Goal: Understand process/instructions: Learn how to perform a task or action

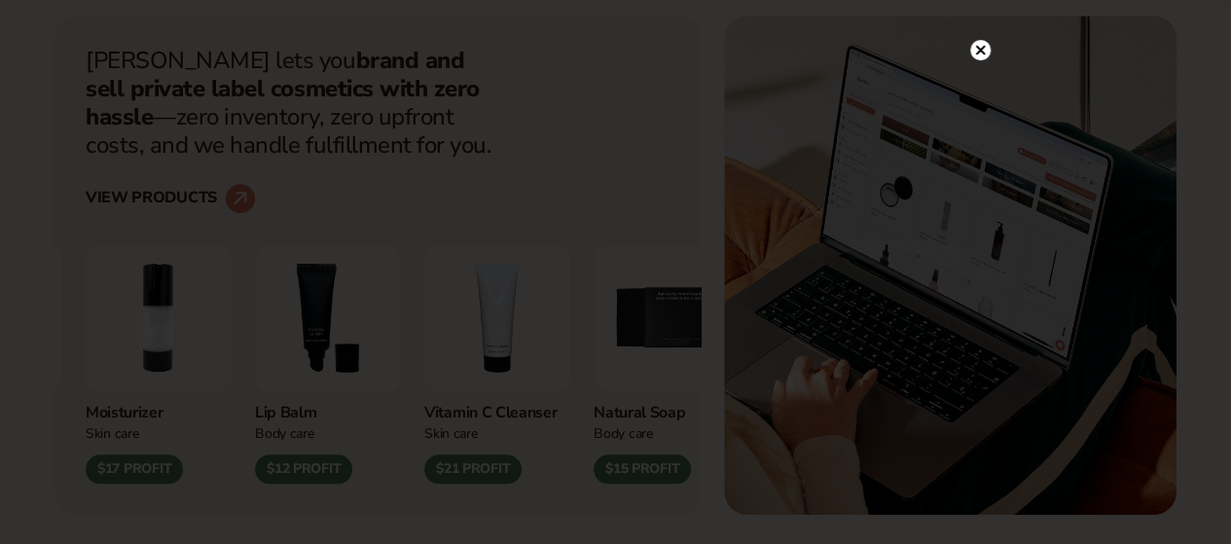
scroll to position [681, 0]
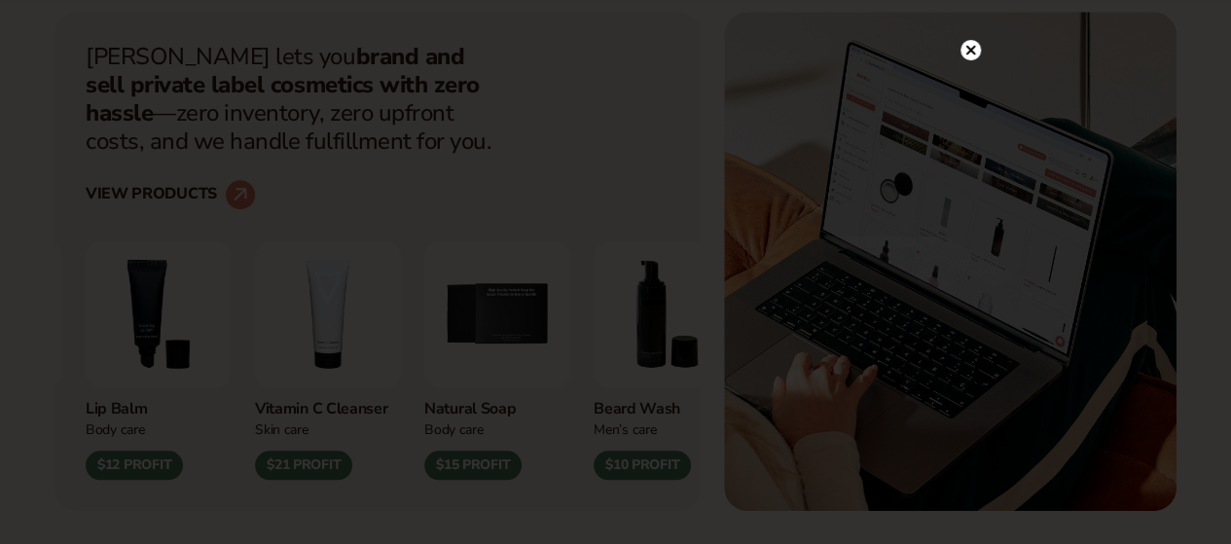
click at [969, 30] on div at bounding box center [615, 272] width 1231 height 544
click at [969, 51] on icon at bounding box center [970, 51] width 10 height 10
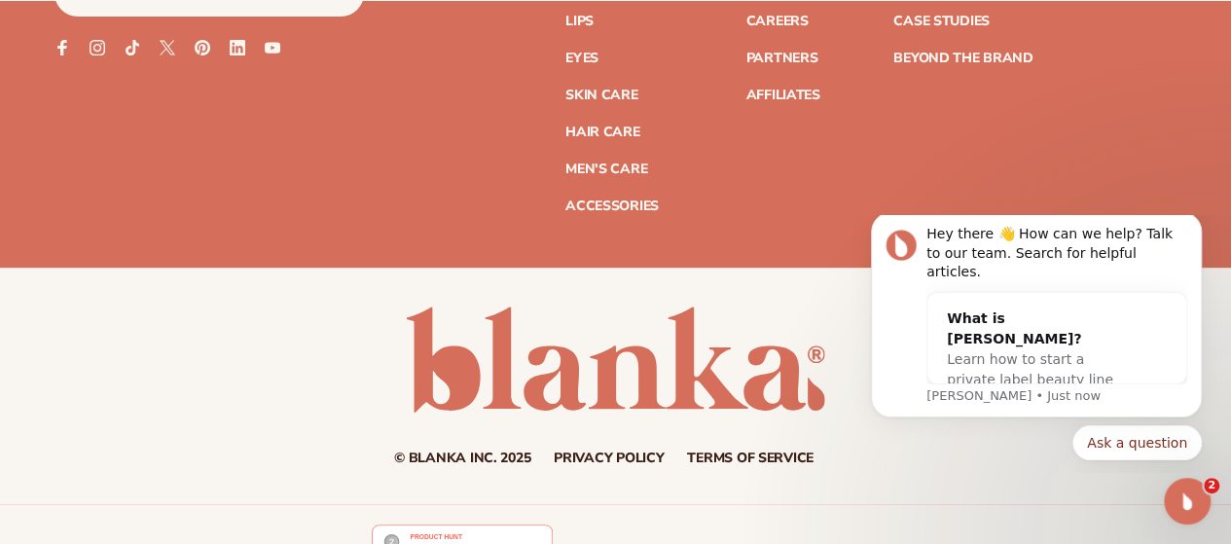
scroll to position [7796, 0]
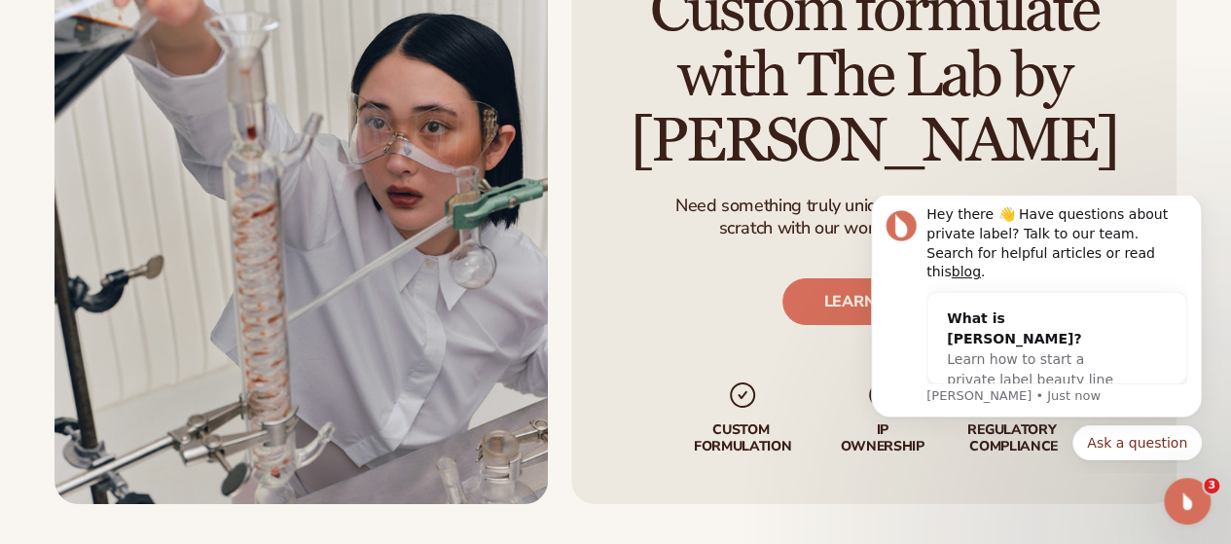
scroll to position [3698, 0]
